Goal: Information Seeking & Learning: Check status

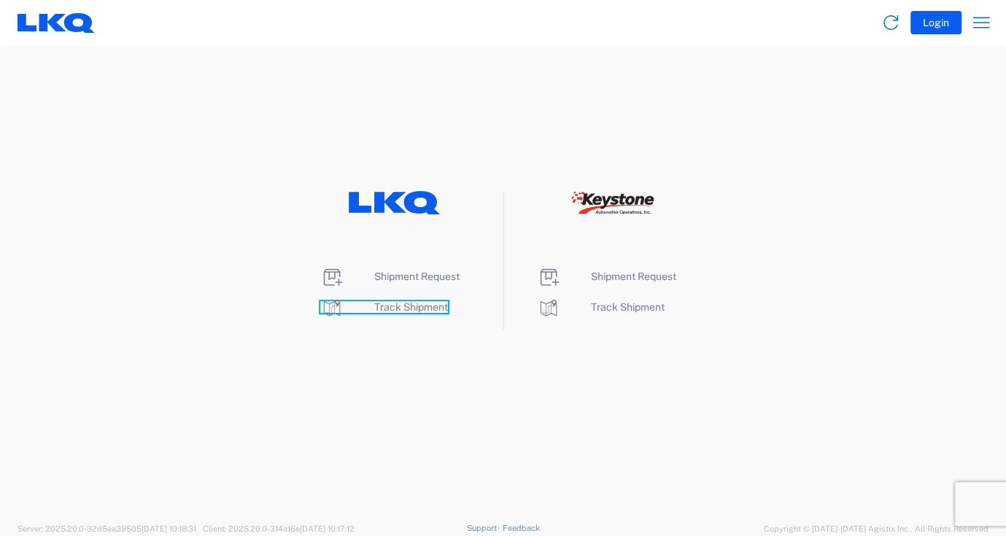
click at [401, 307] on span "Track Shipment" at bounding box center [411, 307] width 74 height 12
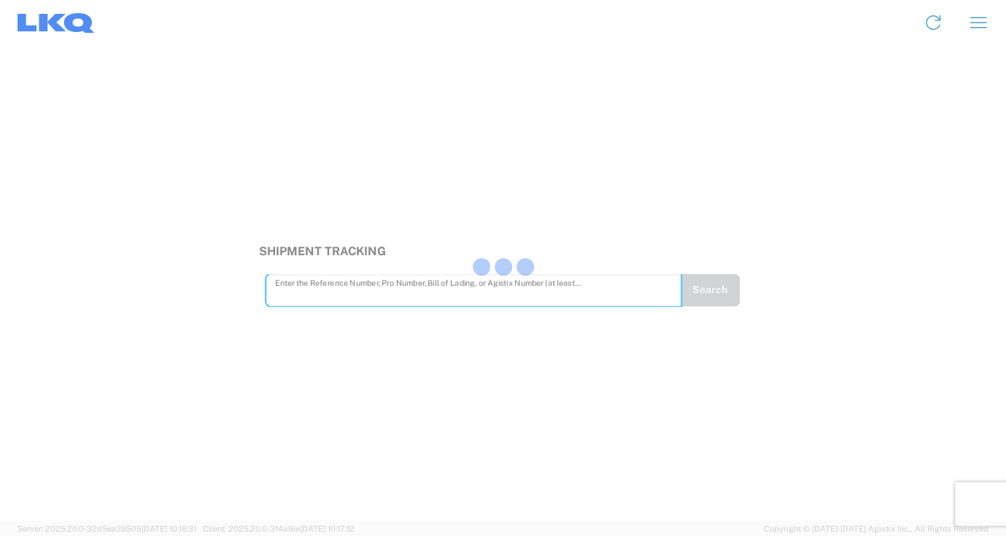
click at [319, 293] on div at bounding box center [503, 268] width 1006 height 536
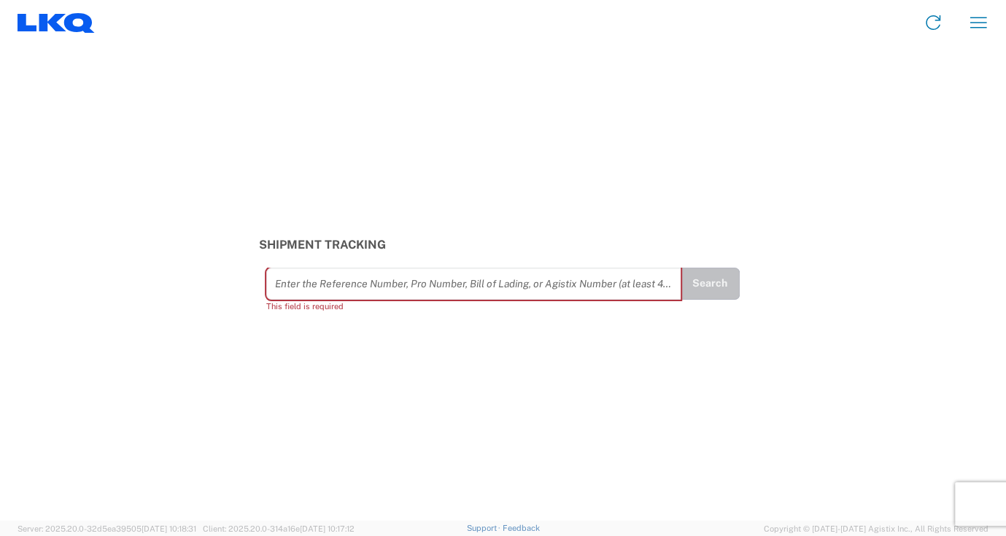
click at [311, 287] on input "text" at bounding box center [473, 284] width 397 height 26
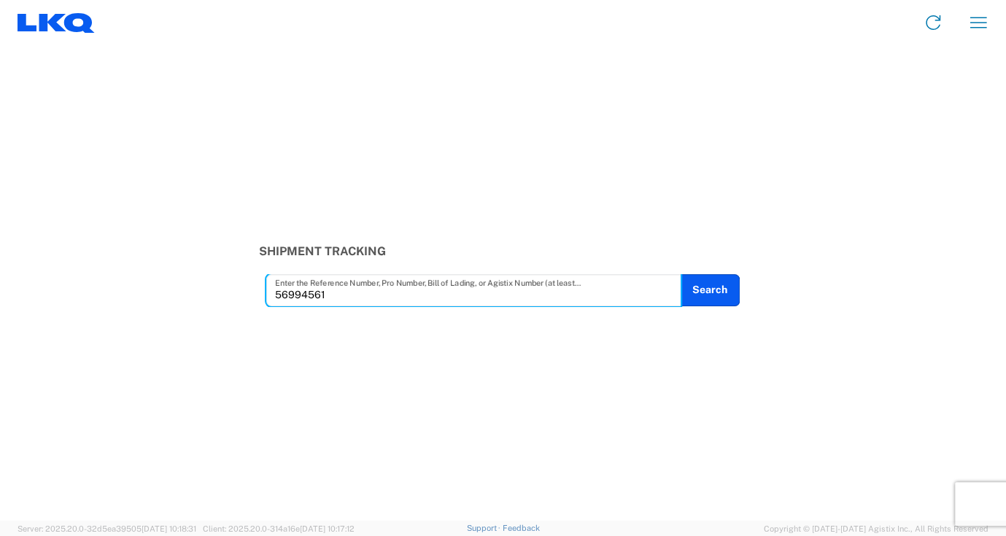
type input "56994561"
click at [725, 287] on button "Search" at bounding box center [709, 290] width 59 height 32
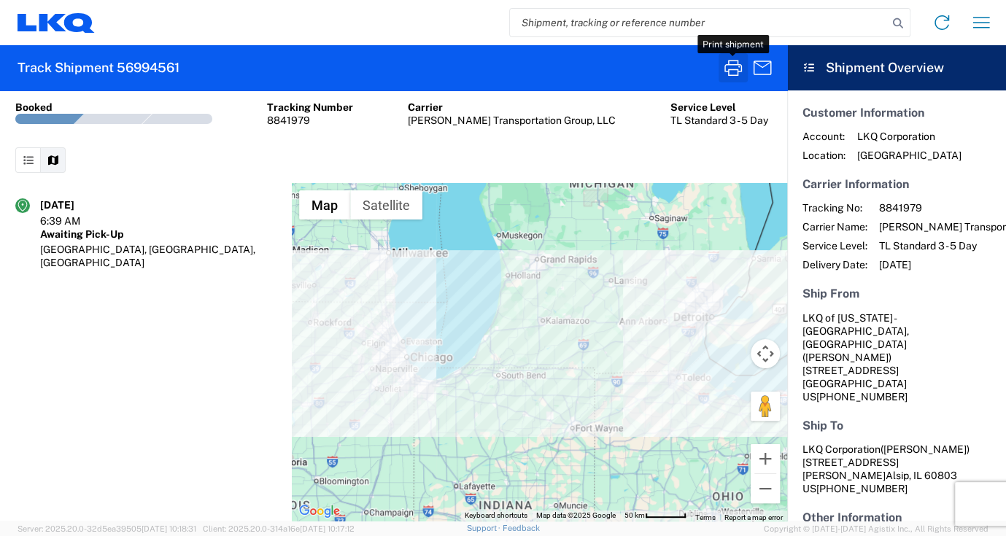
click at [728, 71] on icon "button" at bounding box center [732, 67] width 23 height 23
